Goal: Navigation & Orientation: Find specific page/section

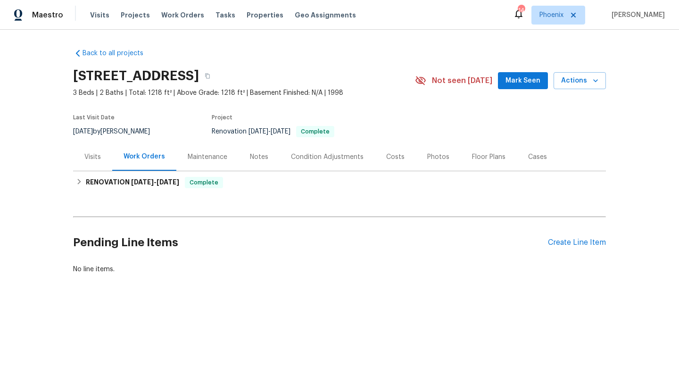
click at [440, 156] on div "Photos" at bounding box center [438, 156] width 22 height 9
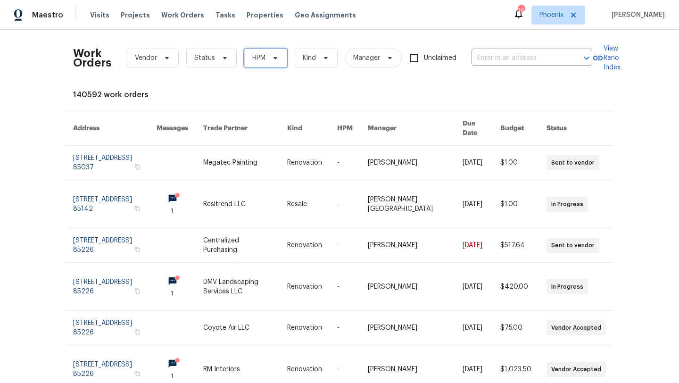
click at [272, 65] on span "HPM" at bounding box center [265, 58] width 43 height 19
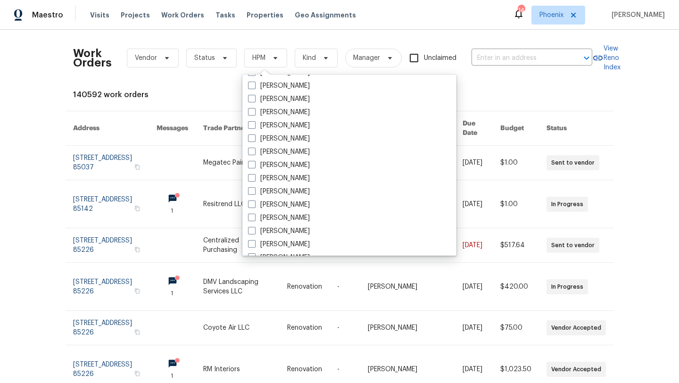
scroll to position [565, 0]
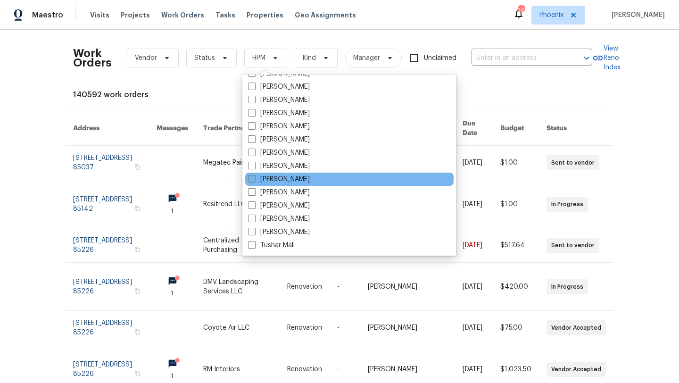
click at [250, 181] on span at bounding box center [252, 179] width 8 height 8
click at [250, 180] on input "[PERSON_NAME]" at bounding box center [251, 177] width 6 height 6
checkbox input "true"
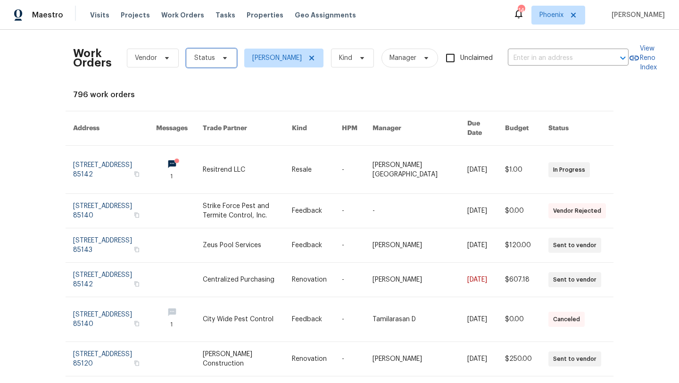
click at [223, 58] on icon at bounding box center [225, 58] width 4 height 2
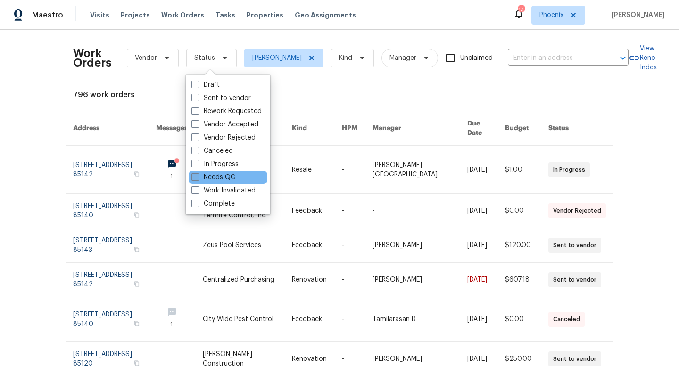
click at [197, 178] on span at bounding box center [195, 177] width 8 height 8
click at [197, 178] on input "Needs QC" at bounding box center [194, 175] width 6 height 6
checkbox input "true"
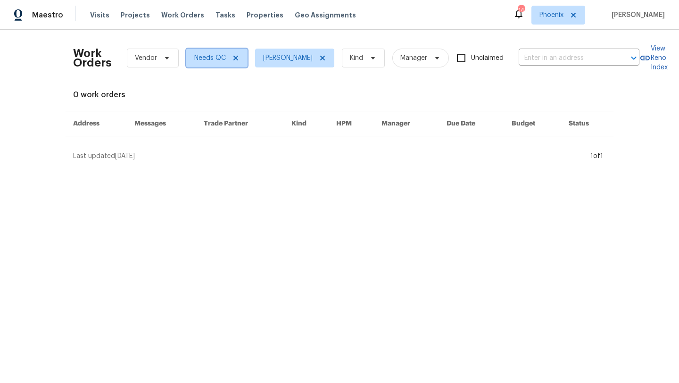
click at [235, 57] on icon at bounding box center [236, 58] width 8 height 8
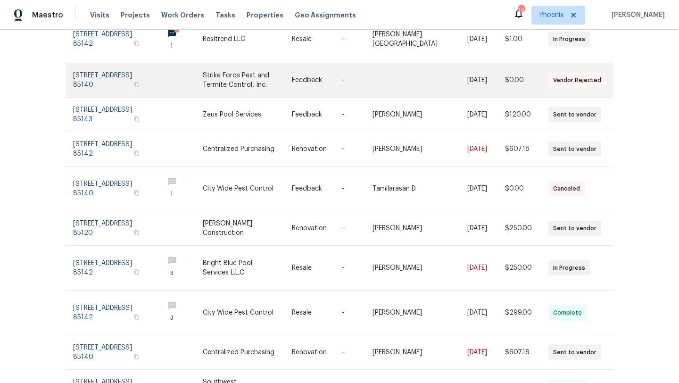
scroll to position [132, 0]
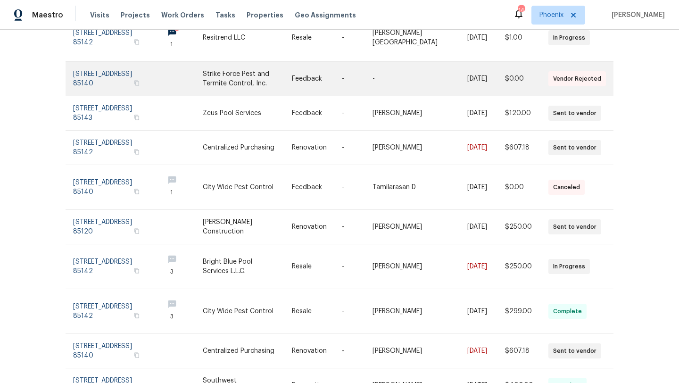
click at [124, 62] on link at bounding box center [114, 79] width 83 height 34
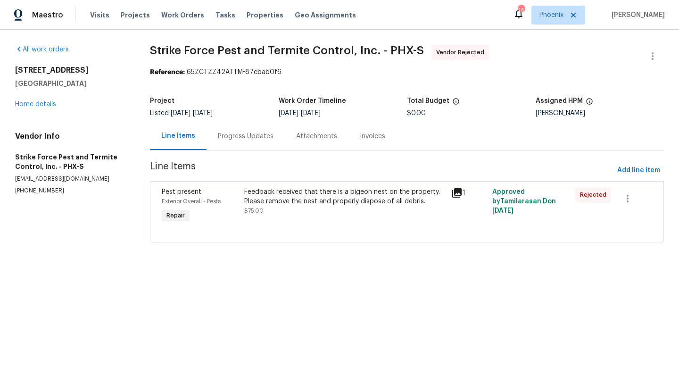
click at [247, 133] on div "Progress Updates" at bounding box center [246, 135] width 56 height 9
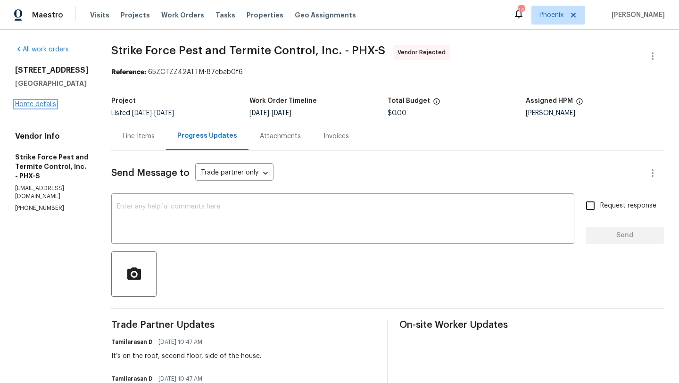
click at [39, 104] on link "Home details" at bounding box center [35, 104] width 41 height 7
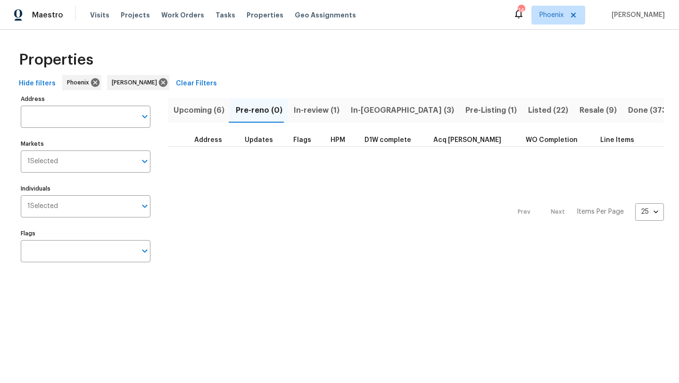
click at [579, 106] on span "Resale (9)" at bounding box center [597, 110] width 37 height 13
